Goal: Information Seeking & Learning: Learn about a topic

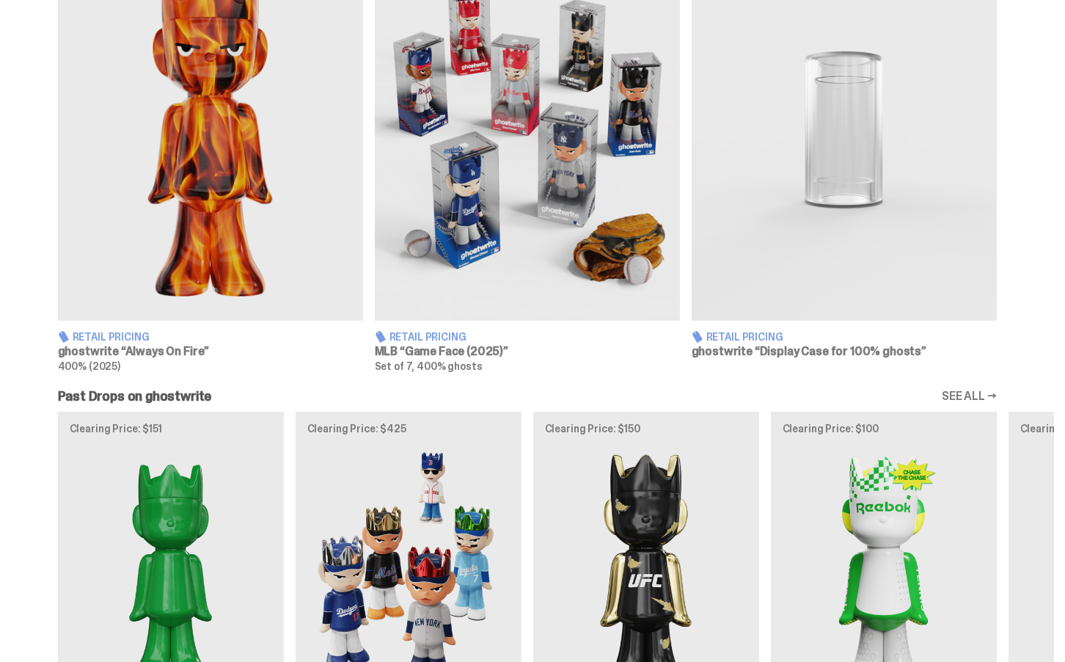
scroll to position [866, 0]
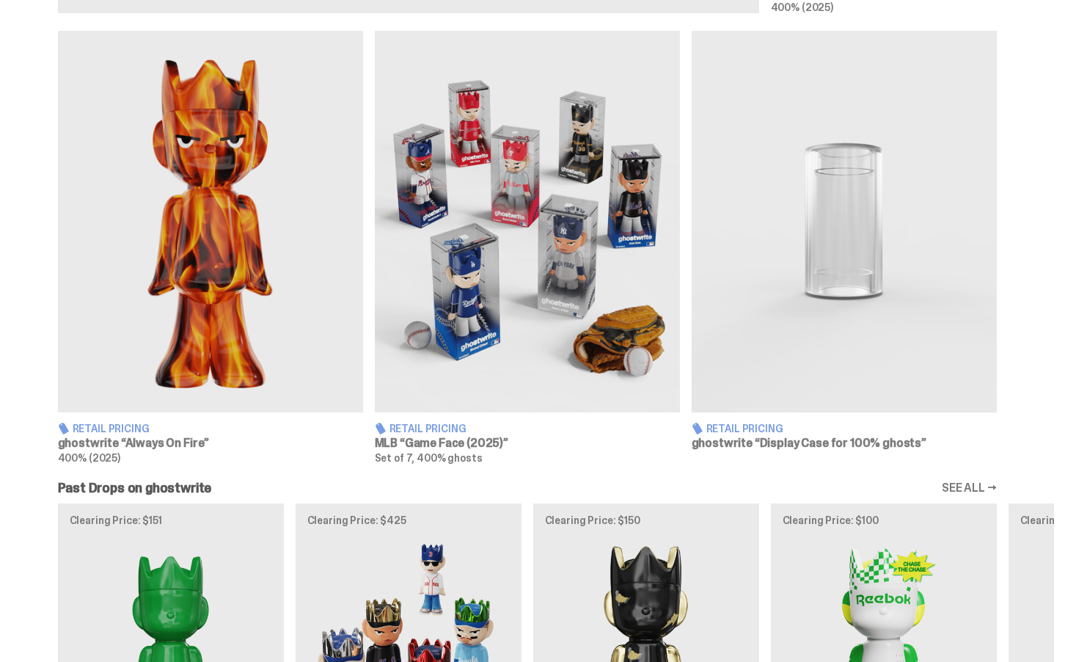
click at [196, 223] on img at bounding box center [210, 221] width 305 height 381
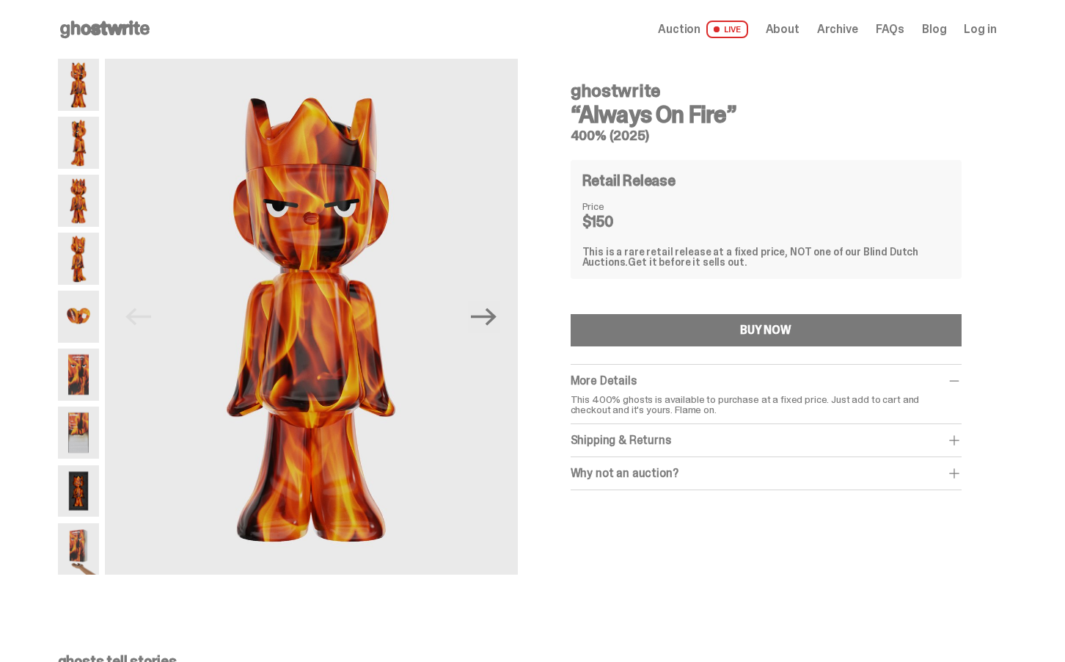
click at [74, 142] on img at bounding box center [78, 143] width 41 height 52
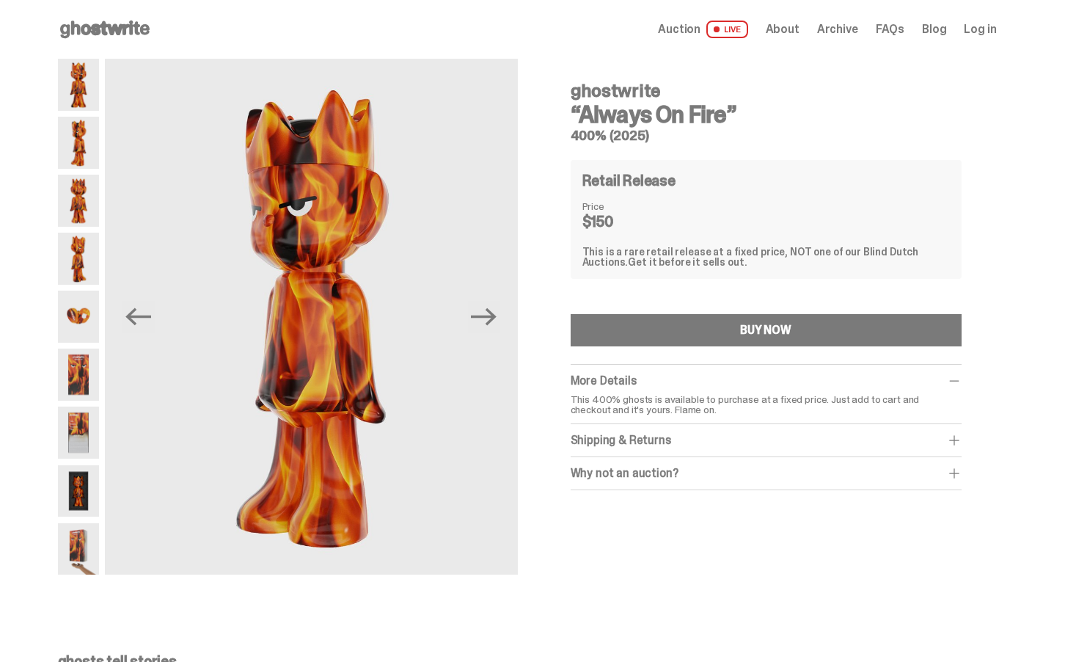
click at [83, 190] on img at bounding box center [78, 201] width 41 height 52
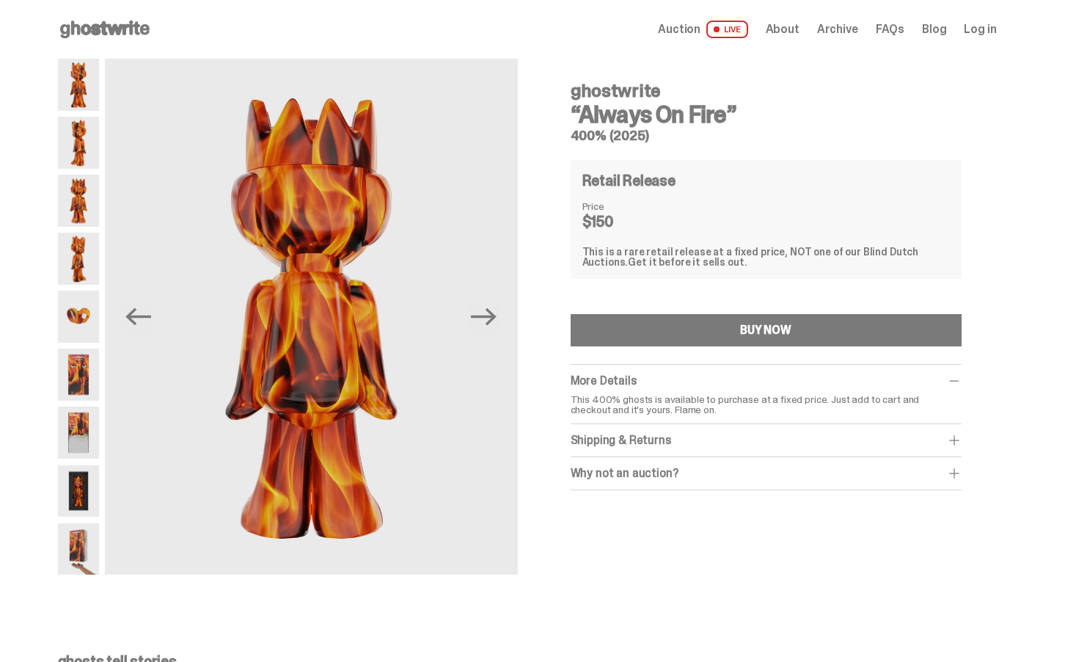
click at [90, 261] on img at bounding box center [78, 259] width 41 height 52
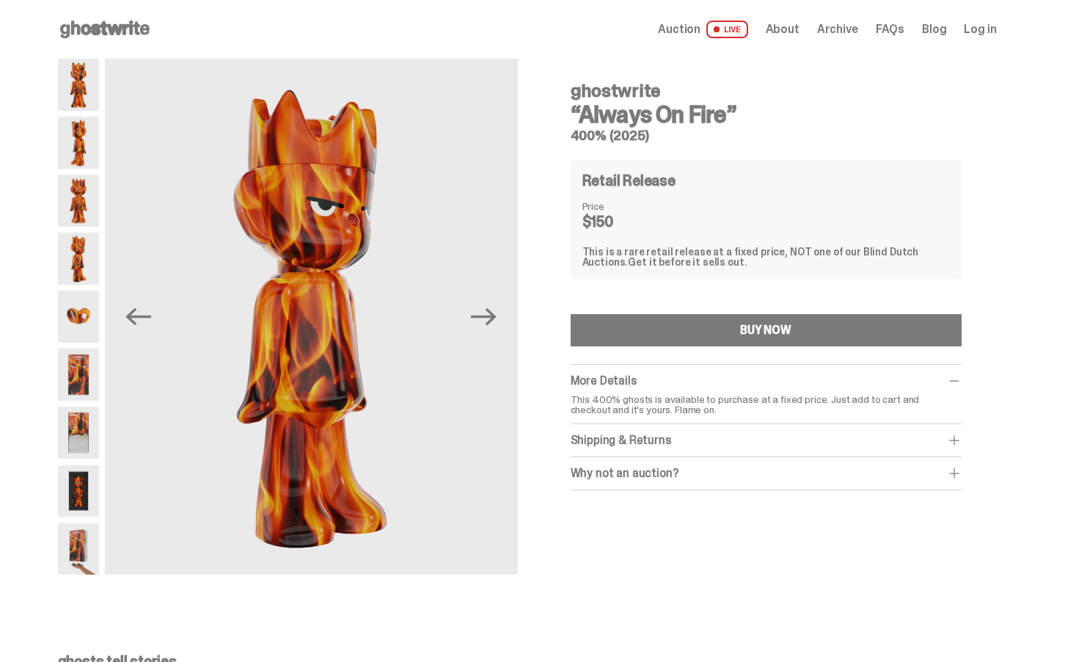
click at [86, 316] on img at bounding box center [78, 317] width 41 height 52
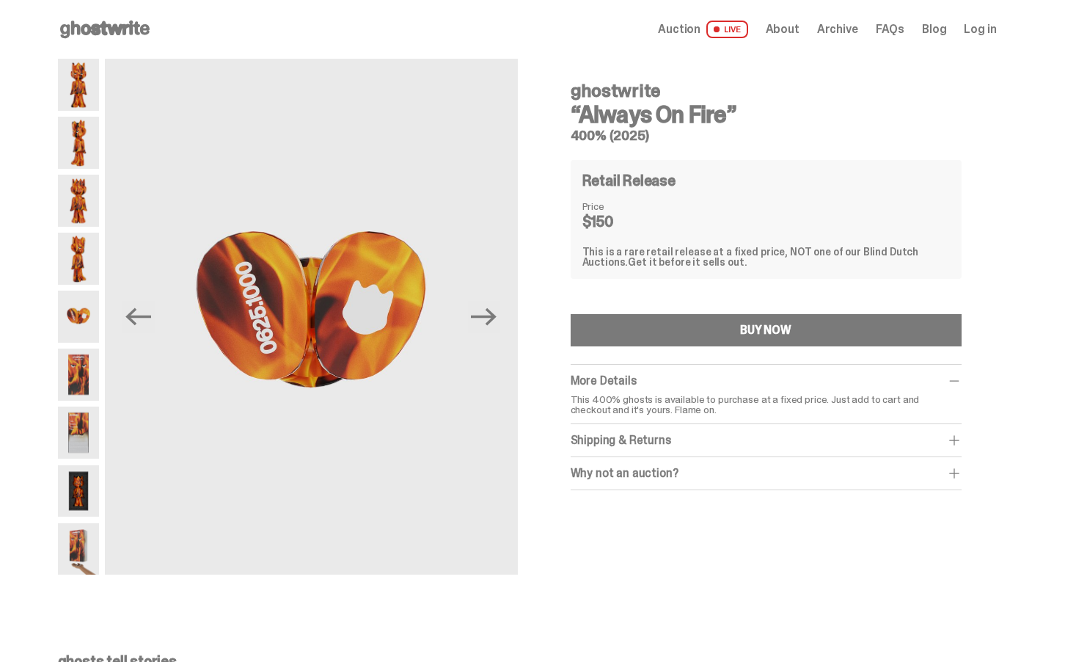
click at [81, 381] on img at bounding box center [78, 374] width 41 height 52
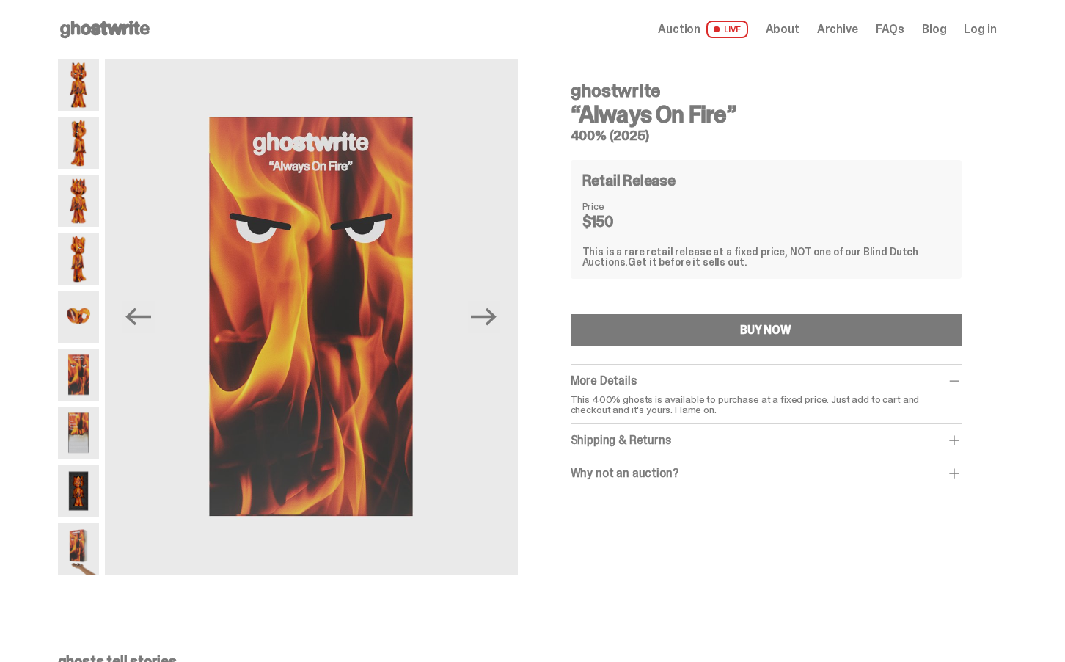
click at [86, 426] on img at bounding box center [78, 432] width 41 height 52
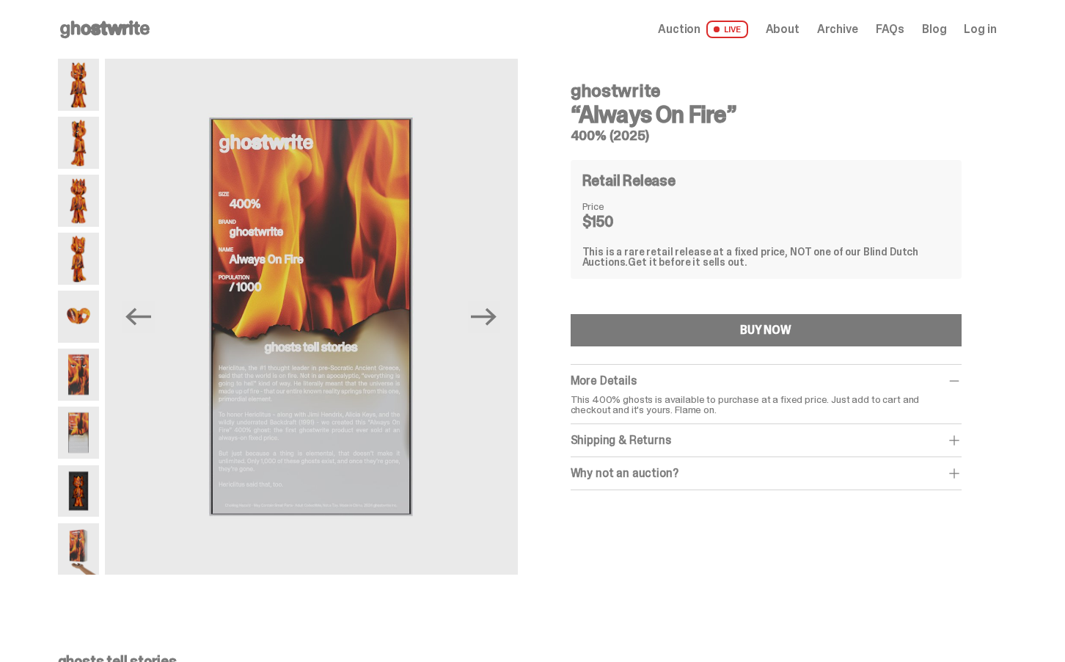
click at [87, 501] on img at bounding box center [78, 491] width 41 height 52
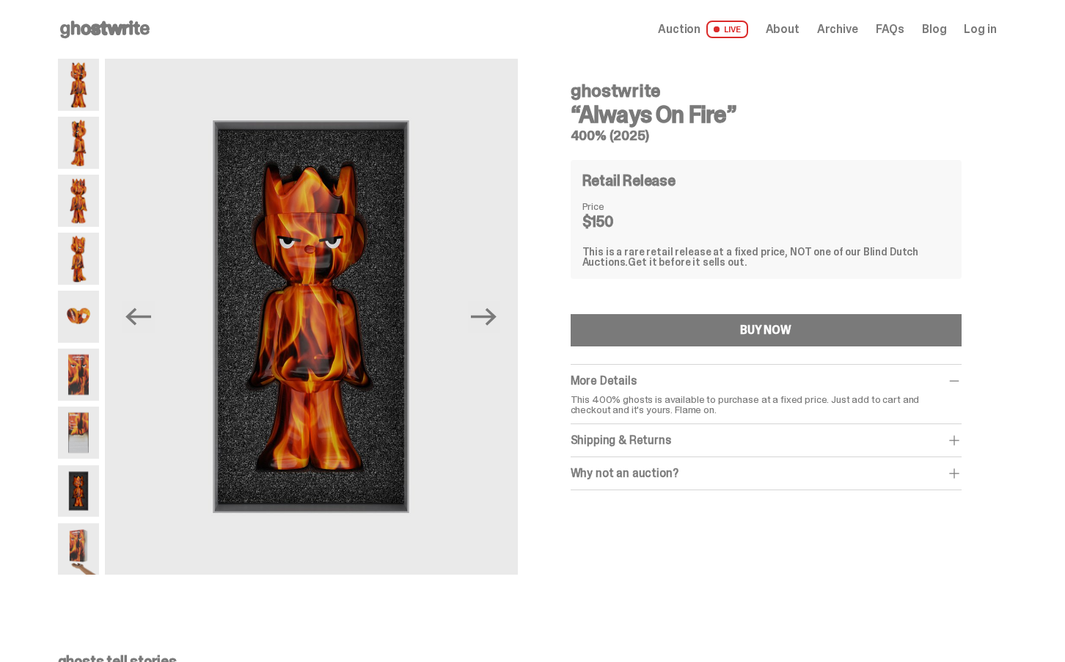
click at [82, 549] on img at bounding box center [78, 549] width 41 height 52
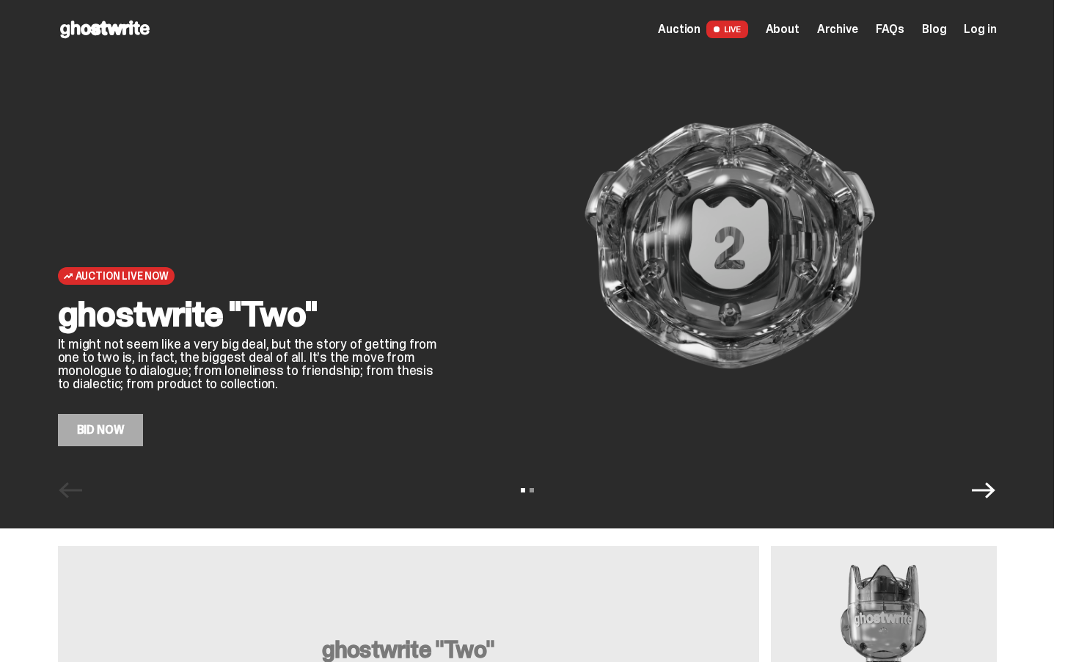
click at [791, 24] on span "About" at bounding box center [783, 29] width 34 height 12
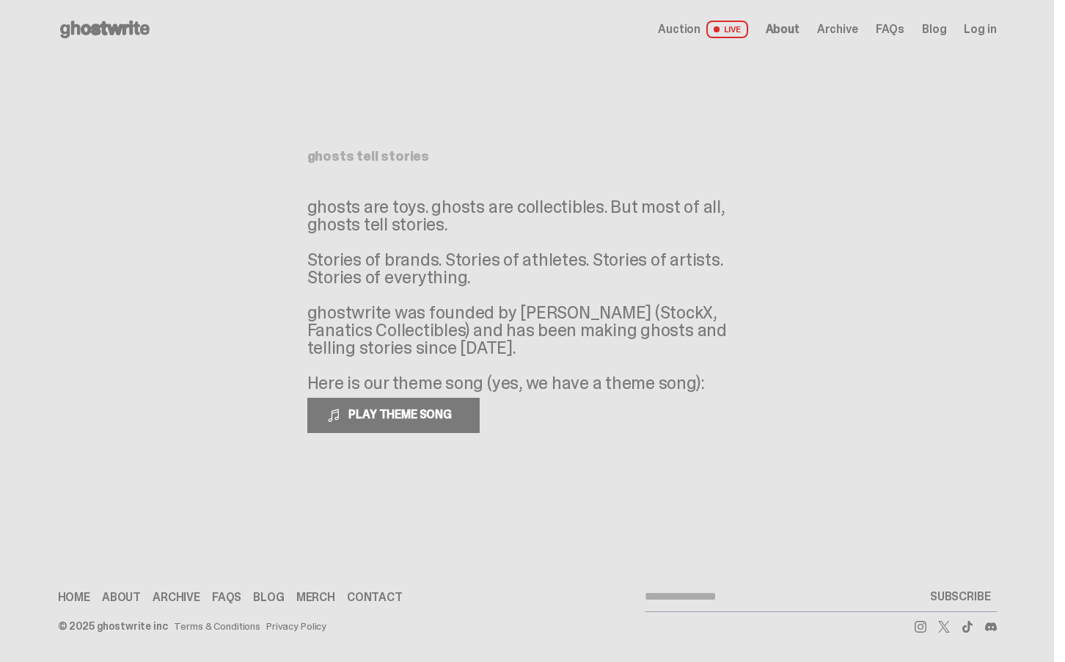
click at [799, 28] on span "About" at bounding box center [783, 29] width 34 height 12
click at [849, 32] on span "Archive" at bounding box center [837, 29] width 41 height 12
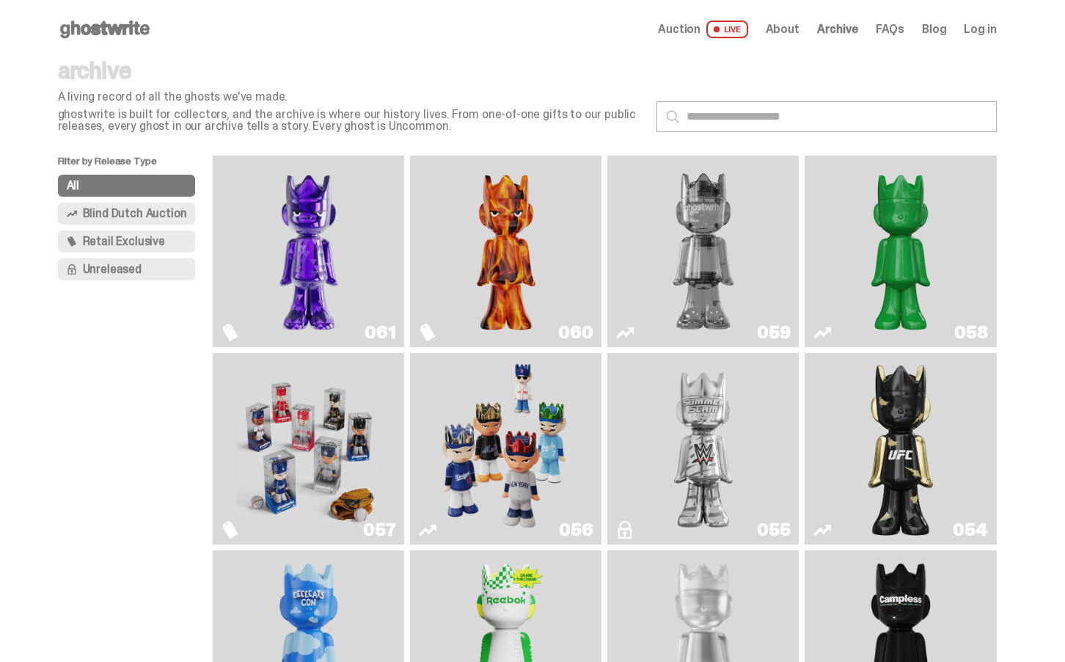
click at [874, 31] on div "Auction LIVE About Archive FAQs Blog Log in" at bounding box center [827, 30] width 338 height 18
click at [889, 30] on span "FAQs" at bounding box center [890, 29] width 29 height 12
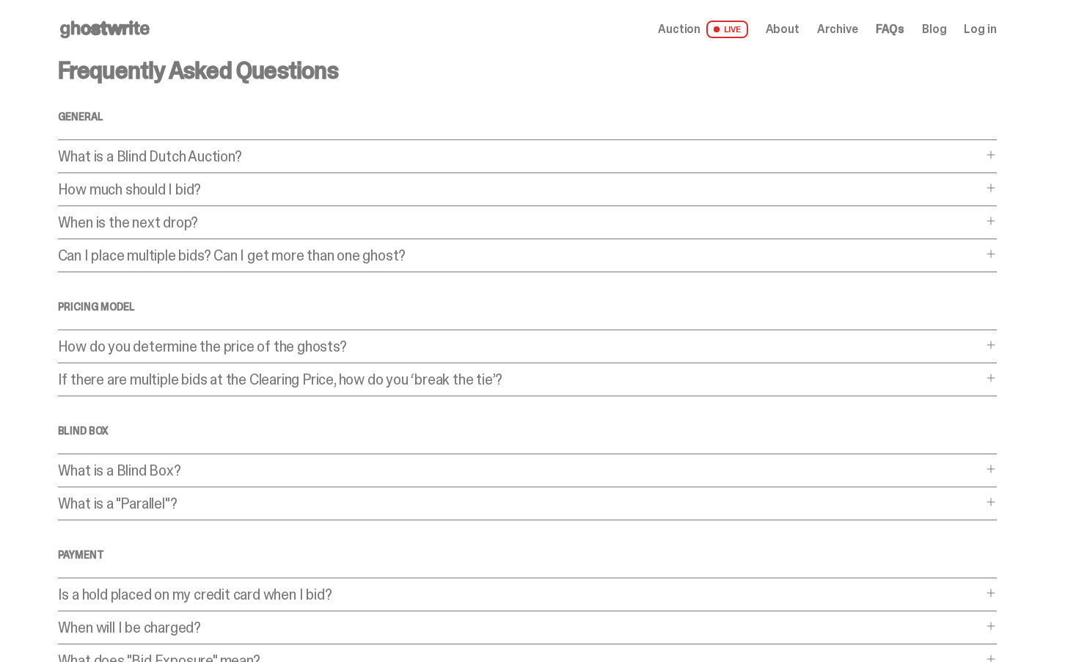
click at [973, 344] on p "How do you determine the price of the ghosts?" at bounding box center [520, 346] width 924 height 15
